Goal: Task Accomplishment & Management: Manage account settings

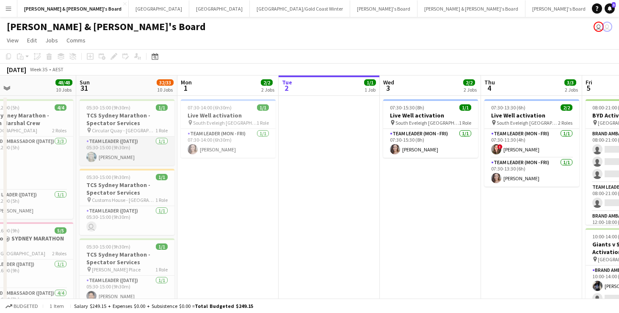
scroll to position [0, 230]
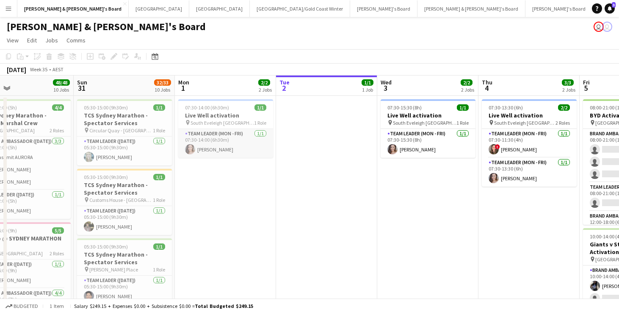
click at [239, 144] on app-card-role "Team Leader (Mon - Fri) [DATE] 07:30-14:00 (6h30m) [PERSON_NAME]" at bounding box center [225, 143] width 95 height 29
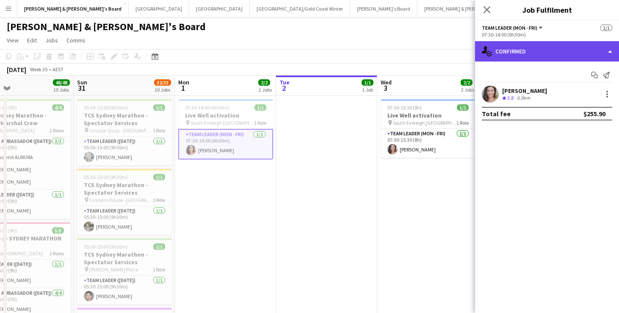
click at [529, 52] on div "single-neutral-actions-check-2 Confirmed" at bounding box center [547, 51] width 144 height 20
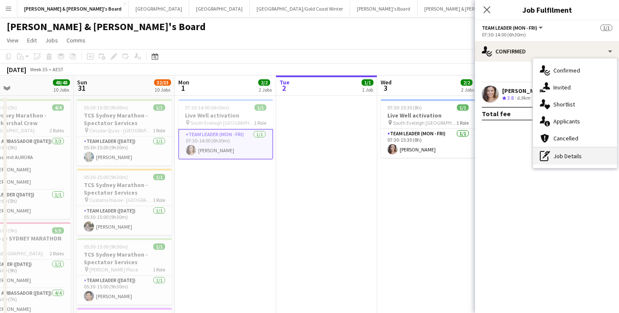
click at [563, 159] on div "pen-write Job Details" at bounding box center [575, 155] width 84 height 17
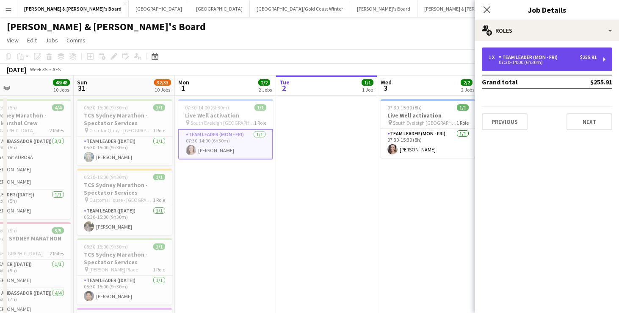
click at [569, 63] on div "07:30-14:00 (6h30m)" at bounding box center [543, 62] width 108 height 4
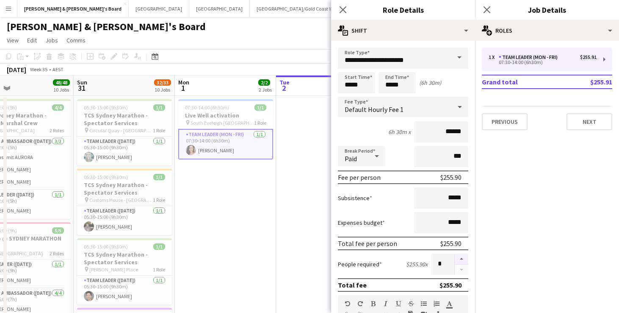
click at [462, 258] on button "button" at bounding box center [462, 258] width 14 height 11
click at [463, 272] on button "button" at bounding box center [462, 269] width 14 height 11
type input "*"
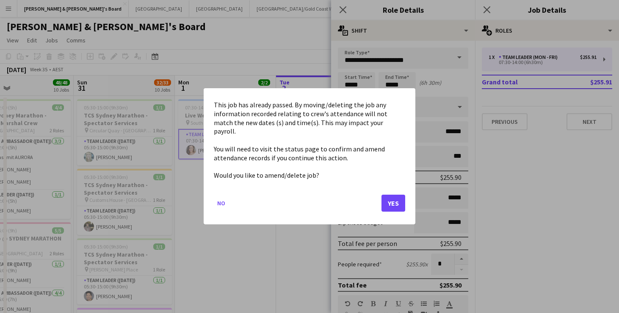
click at [392, 196] on button "Yes" at bounding box center [394, 203] width 24 height 17
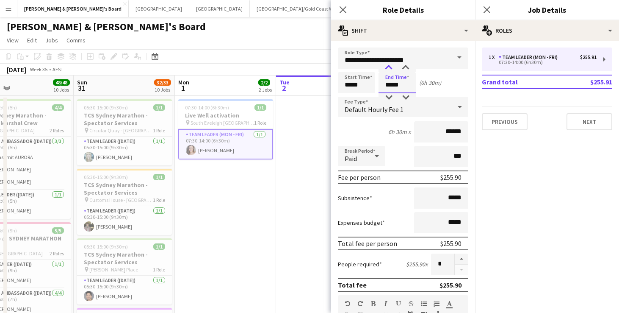
type input "*****"
click at [390, 67] on div at bounding box center [388, 68] width 17 height 8
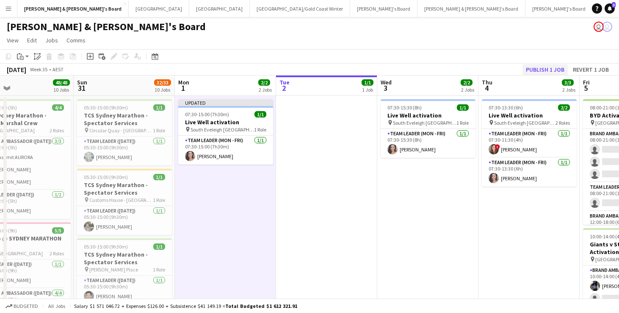
click at [543, 69] on button "Publish 1 job" at bounding box center [545, 69] width 45 height 11
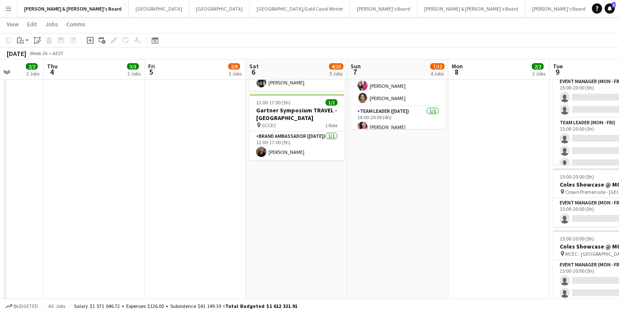
scroll to position [294, 0]
click at [129, 11] on button "Sydney Close" at bounding box center [159, 8] width 61 height 17
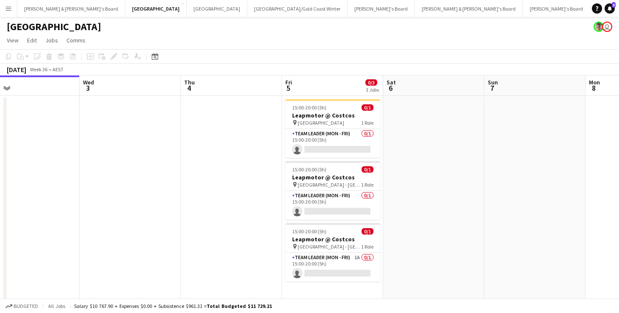
scroll to position [0, 343]
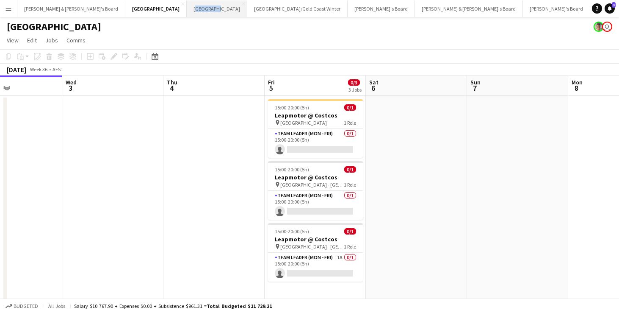
click at [187, 14] on button "Melbourne Close" at bounding box center [217, 8] width 61 height 17
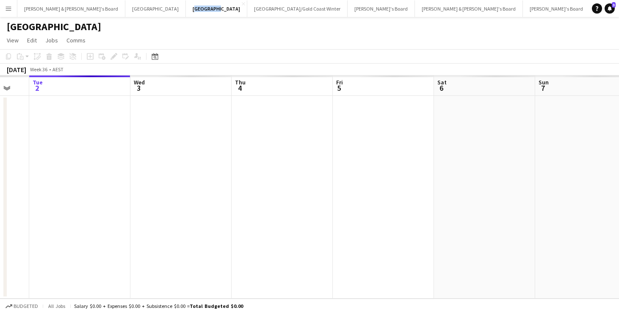
scroll to position [0, 277]
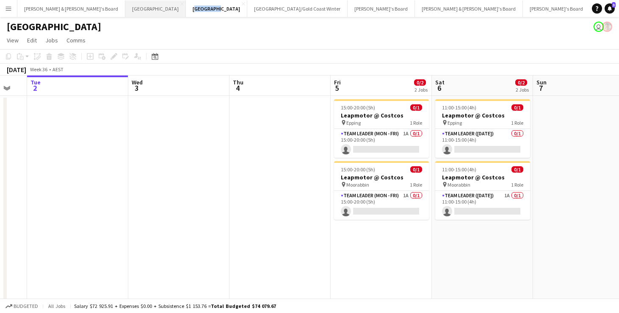
click at [125, 10] on button "Sydney Close" at bounding box center [155, 8] width 61 height 17
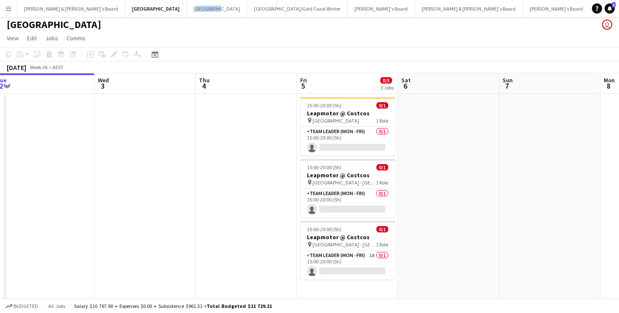
scroll to position [0, 202]
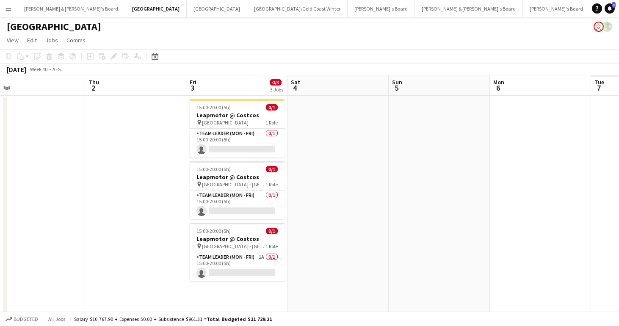
scroll to position [0, 424]
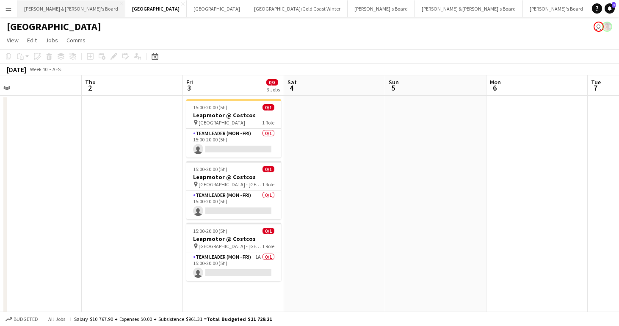
click at [60, 9] on button "James & Arrence's Board Close" at bounding box center [71, 8] width 108 height 17
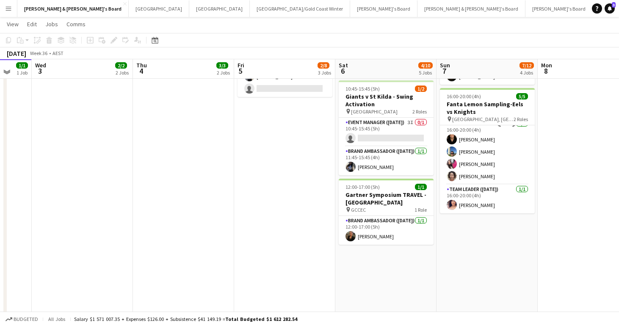
scroll to position [207, 0]
